Goal: Information Seeking & Learning: Check status

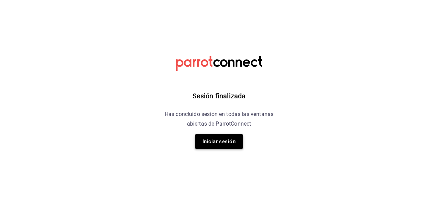
click at [218, 139] on button "Iniciar sesión" at bounding box center [219, 141] width 48 height 14
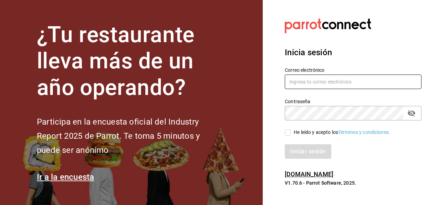
type input "sergio.cardenas@grupocosteno.com"
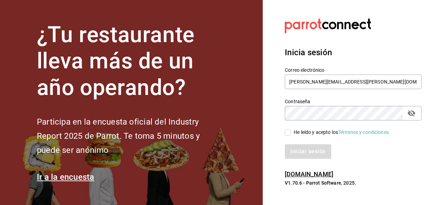
click at [288, 130] on input "He leído y acepto los Términos y condiciones." at bounding box center [288, 132] width 6 height 6
checkbox input "true"
click at [303, 150] on button "Iniciar sesión" at bounding box center [308, 151] width 47 height 14
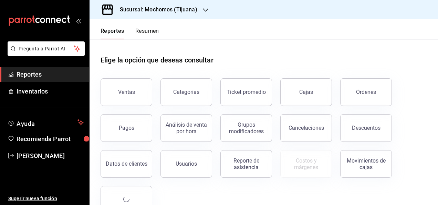
click at [201, 8] on div "Sucursal: Mochomos (Tijuana)" at bounding box center [153, 9] width 116 height 19
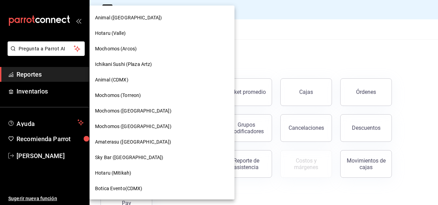
scroll to position [172, 0]
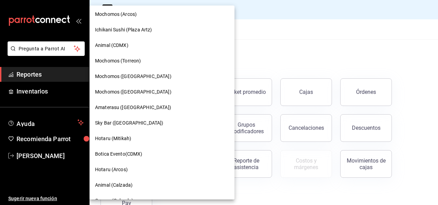
click at [141, 108] on span "Amaterasu ([GEOGRAPHIC_DATA])" at bounding box center [133, 107] width 76 height 7
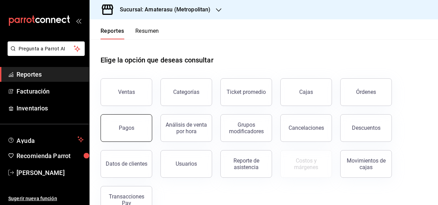
click at [130, 126] on div "Pagos" at bounding box center [127, 127] width 16 height 7
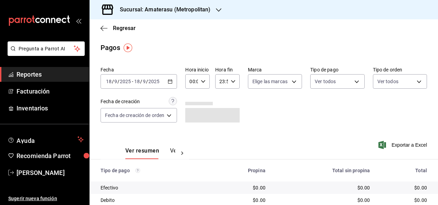
click at [173, 81] on icon "button" at bounding box center [170, 81] width 5 height 5
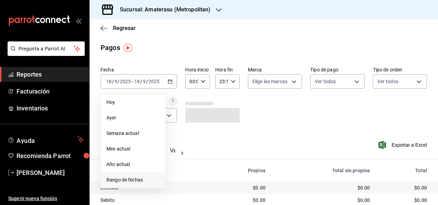
click at [133, 179] on span "Rango de fechas" at bounding box center [132, 179] width 53 height 7
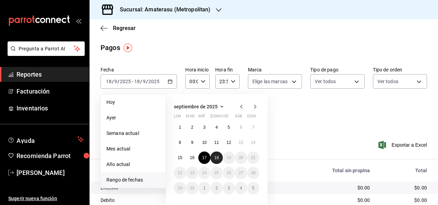
click at [219, 158] on button "18" at bounding box center [217, 157] width 12 height 12
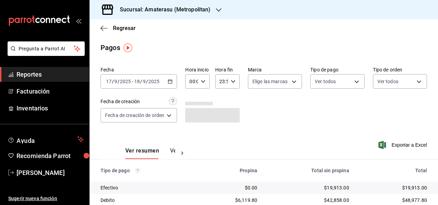
click at [203, 85] on div "00:00 Hora inicio" at bounding box center [197, 81] width 24 height 14
click at [192, 115] on span "05" at bounding box center [192, 113] width 1 height 6
type input "05:00"
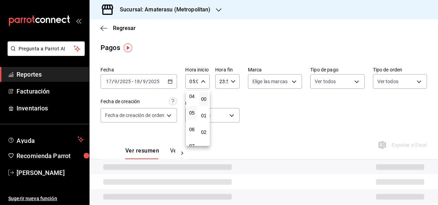
click at [234, 86] on div at bounding box center [219, 102] width 438 height 205
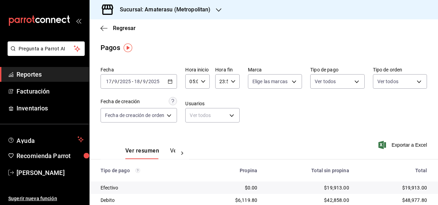
click at [232, 79] on icon "button" at bounding box center [233, 81] width 5 height 5
click at [221, 115] on button "05" at bounding box center [220, 113] width 9 height 14
click at [233, 101] on span "00" at bounding box center [233, 99] width 1 height 6
type input "05:00"
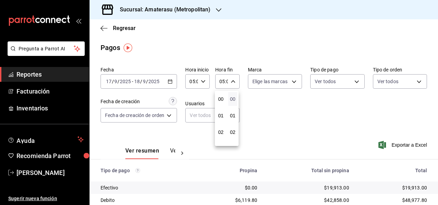
click at [233, 101] on span "00" at bounding box center [233, 99] width 1 height 6
click at [303, 106] on div at bounding box center [219, 102] width 438 height 205
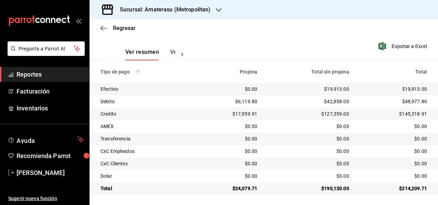
scroll to position [99, 0]
drag, startPoint x: 233, startPoint y: 188, endPoint x: 256, endPoint y: 189, distance: 23.5
click at [256, 189] on td "$24,079.71" at bounding box center [229, 187] width 68 height 12
copy div "24,079.71"
drag, startPoint x: 325, startPoint y: 89, endPoint x: 335, endPoint y: 89, distance: 10.0
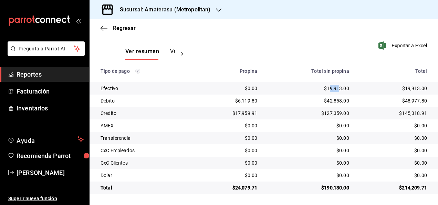
click at [335, 89] on div "$19,913.00" at bounding box center [308, 88] width 81 height 7
drag, startPoint x: 335, startPoint y: 89, endPoint x: 350, endPoint y: 89, distance: 15.9
click at [350, 89] on tr "Efectivo $0.00 $19,913.00 $19,913.00" at bounding box center [264, 88] width 349 height 12
copy div "19,913.00"
